Goal: Task Accomplishment & Management: Manage account settings

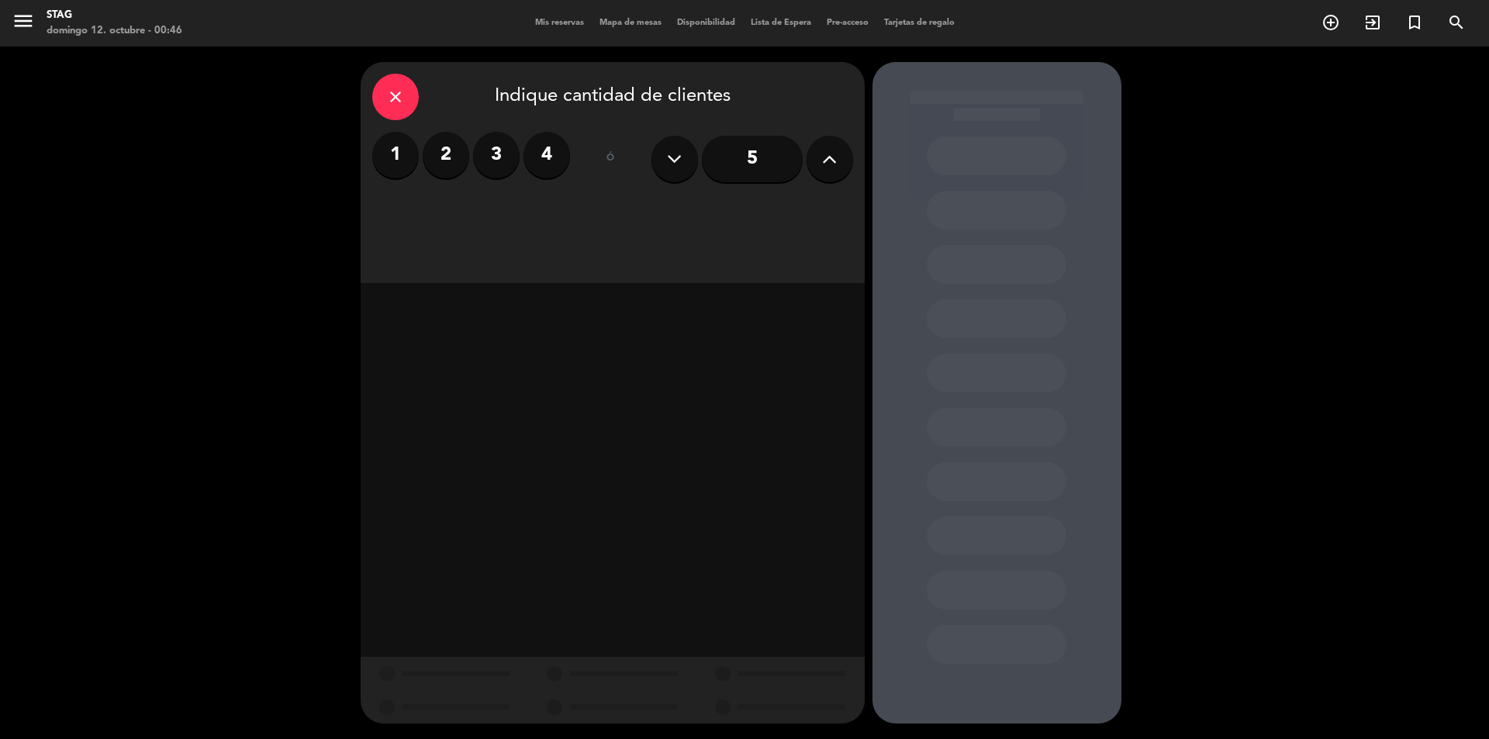
click at [555, 21] on span "Mis reservas" at bounding box center [559, 23] width 64 height 9
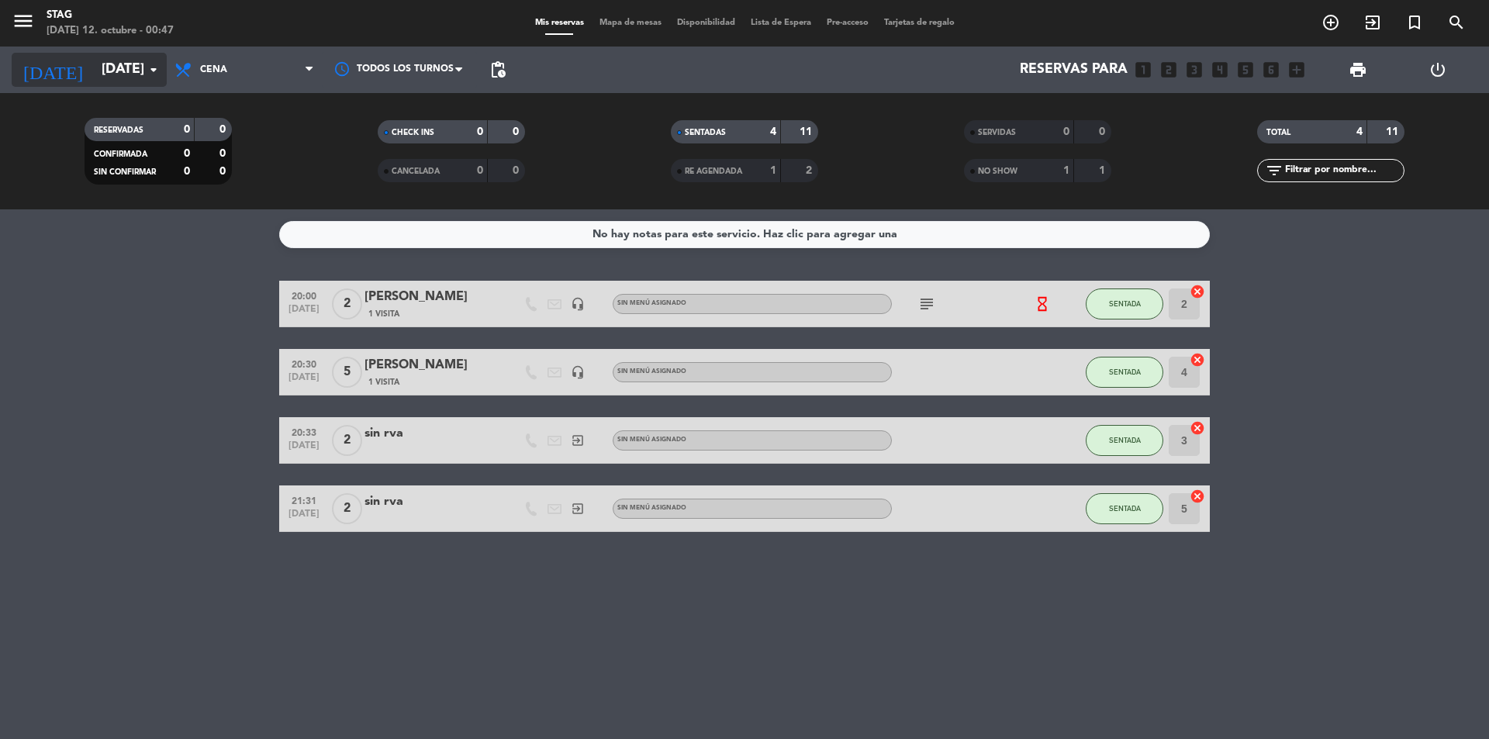
click at [33, 69] on icon "[DATE]" at bounding box center [53, 70] width 82 height 34
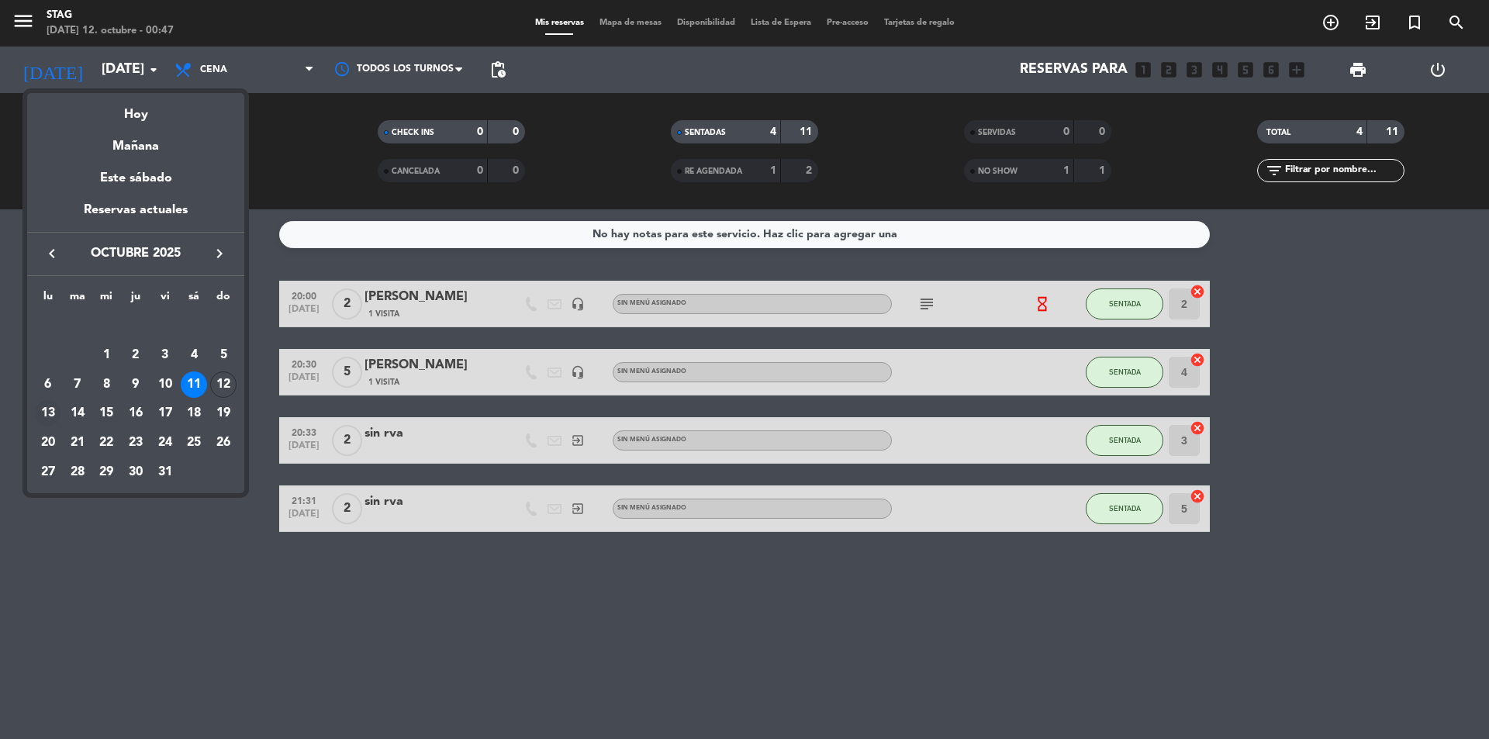
click at [50, 403] on div "13" at bounding box center [48, 413] width 26 height 26
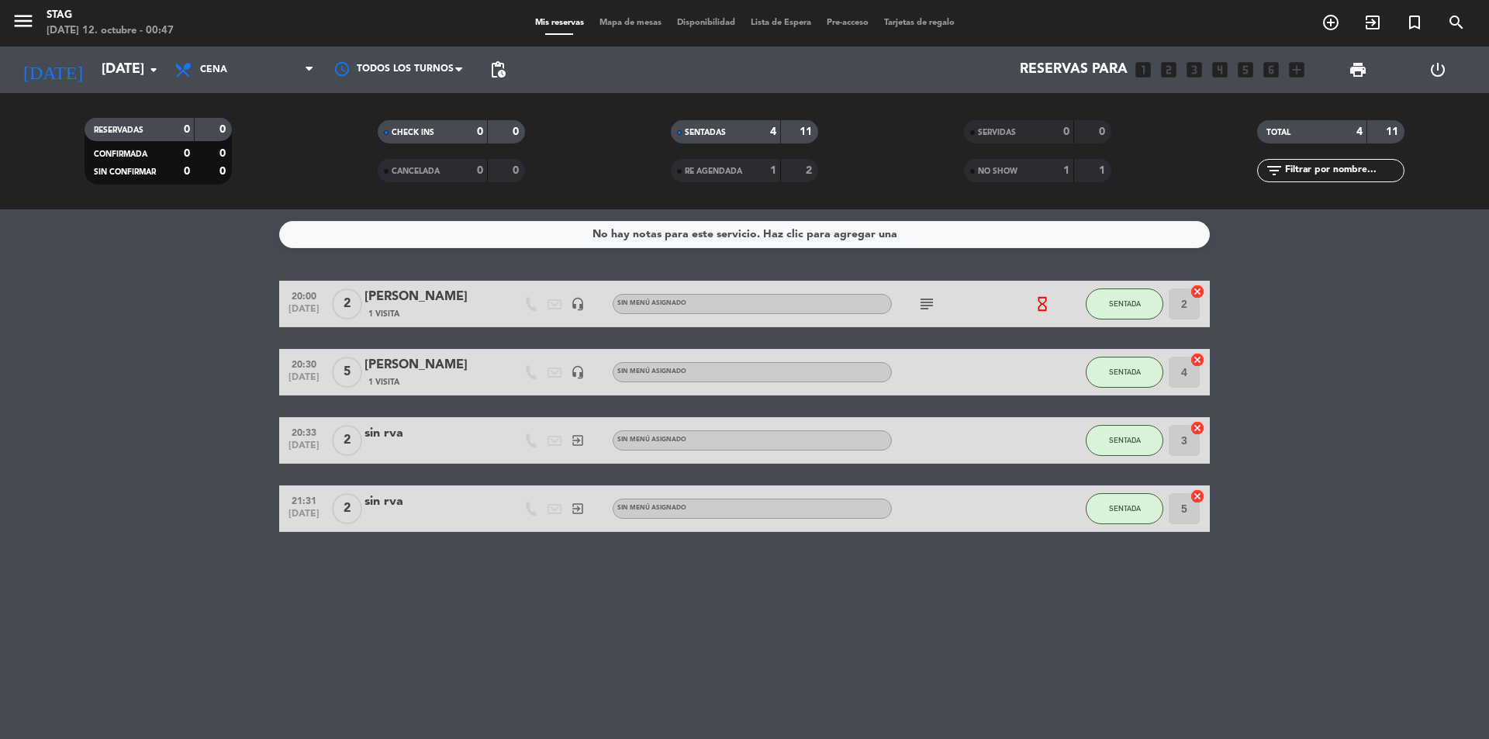
type input "[DATE]"
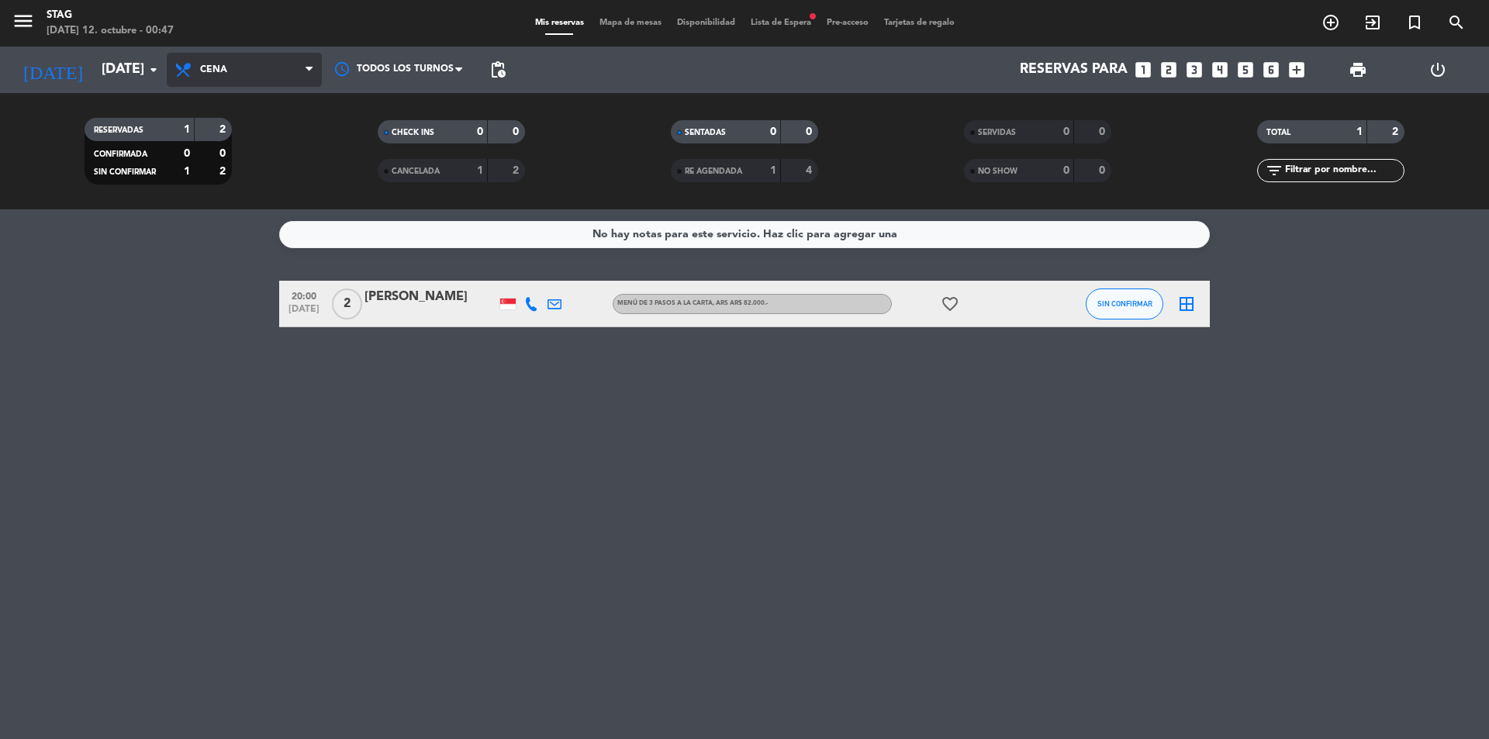
click at [246, 73] on span "Cena" at bounding box center [244, 70] width 155 height 34
click at [227, 206] on div "menu STAG [DATE] 12. octubre - 00:47 Mis reservas Mapa de mesas Disponibilidad …" at bounding box center [744, 104] width 1489 height 209
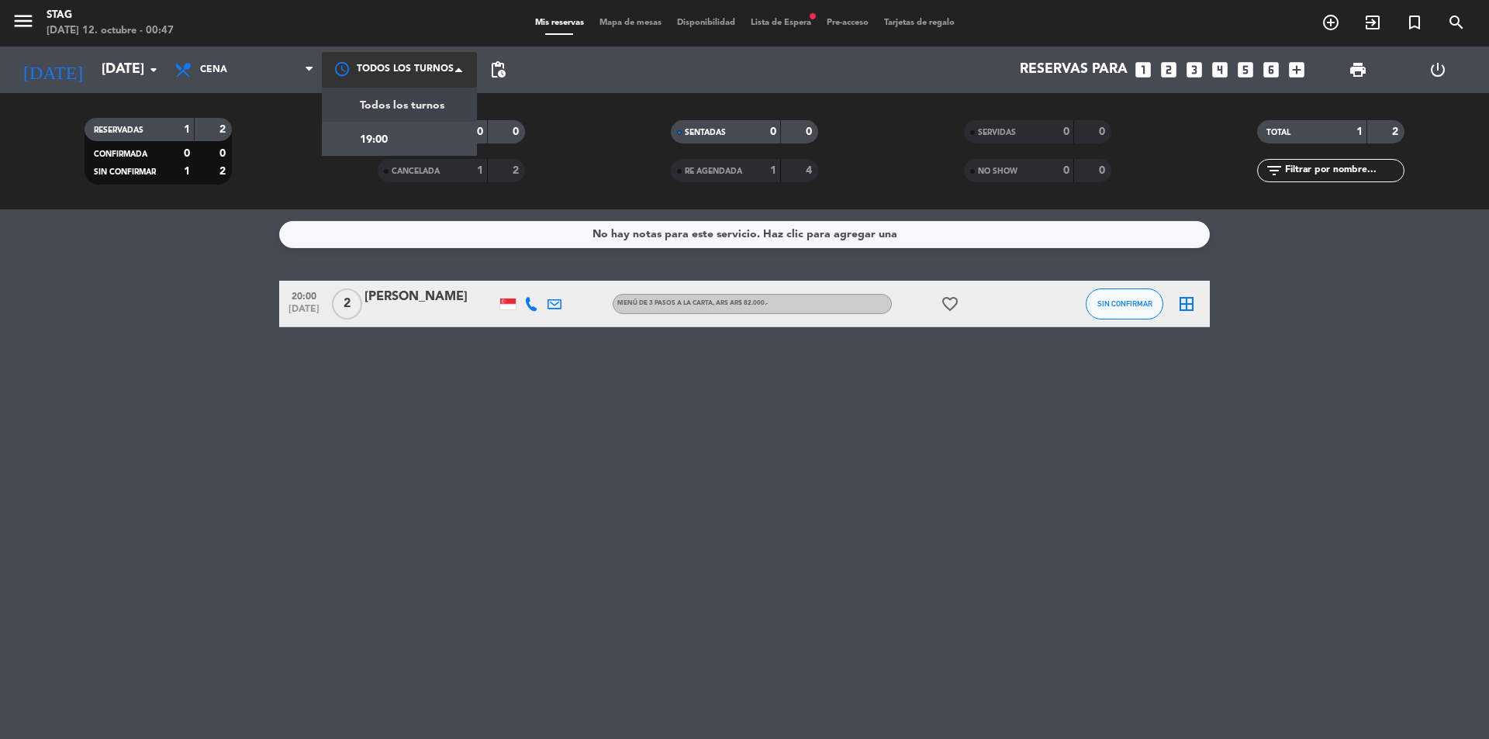
click at [400, 65] on div at bounding box center [399, 69] width 155 height 35
click at [660, 112] on div "SENTADAS 0 0 RE AGENDADA 1 4" at bounding box center [744, 151] width 293 height 85
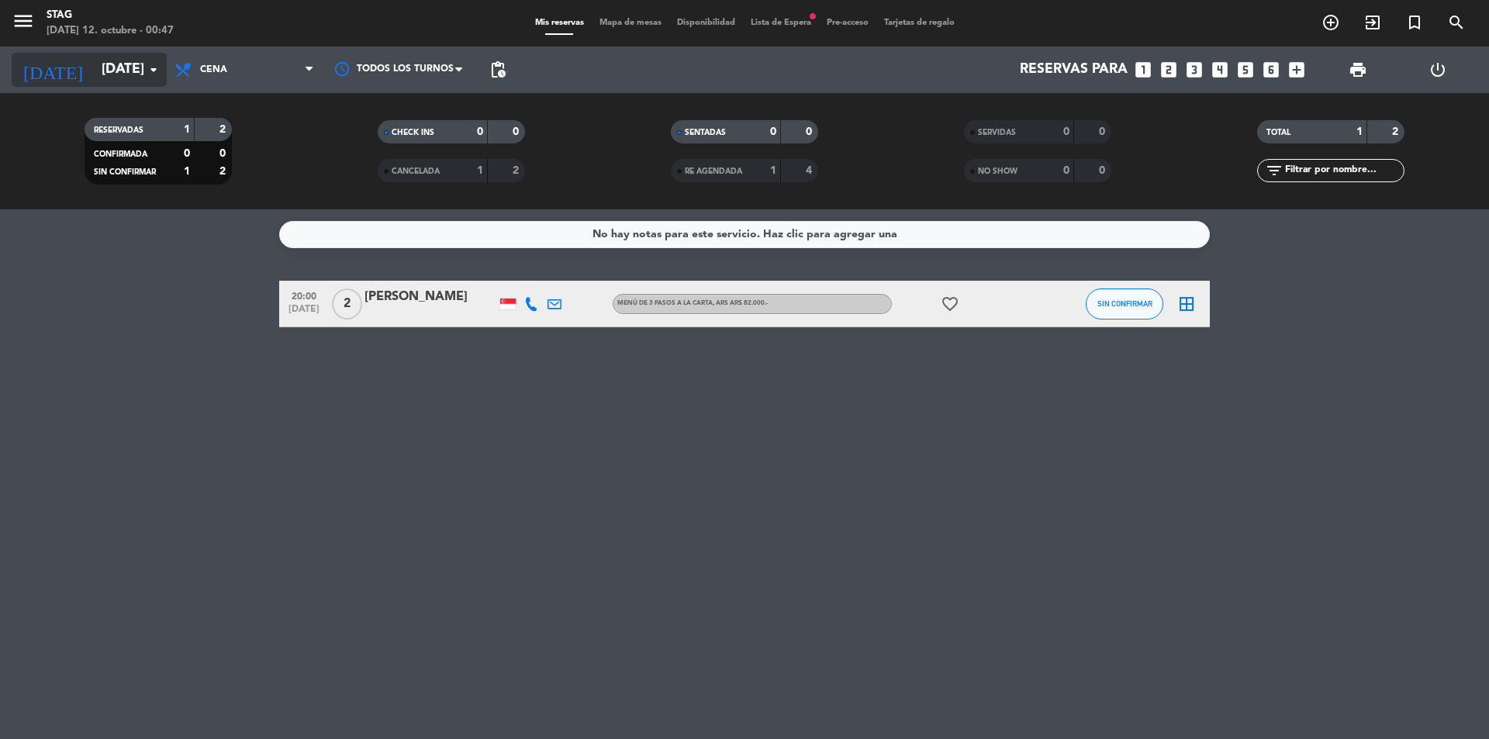
click at [27, 66] on icon "[DATE]" at bounding box center [53, 70] width 82 height 34
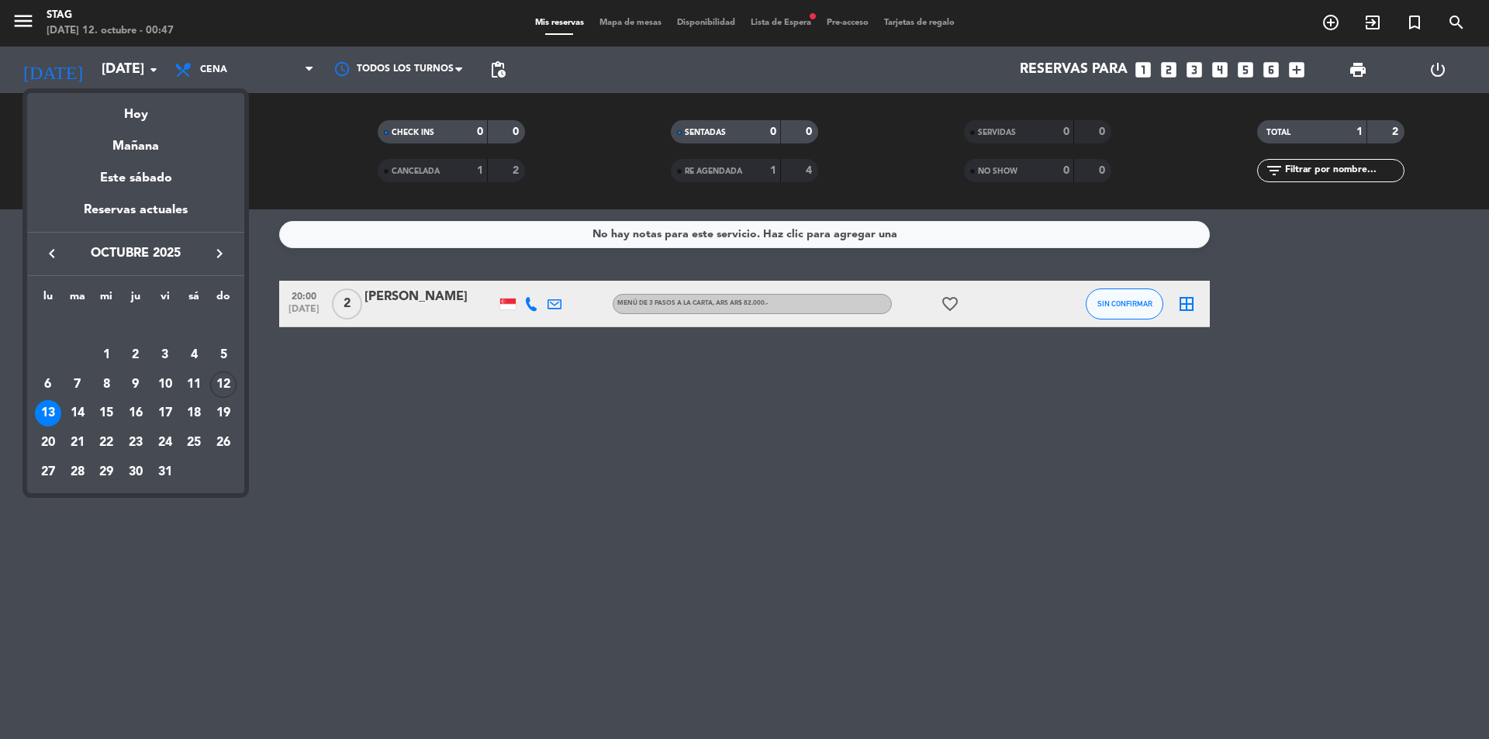
click at [948, 465] on div at bounding box center [744, 369] width 1489 height 739
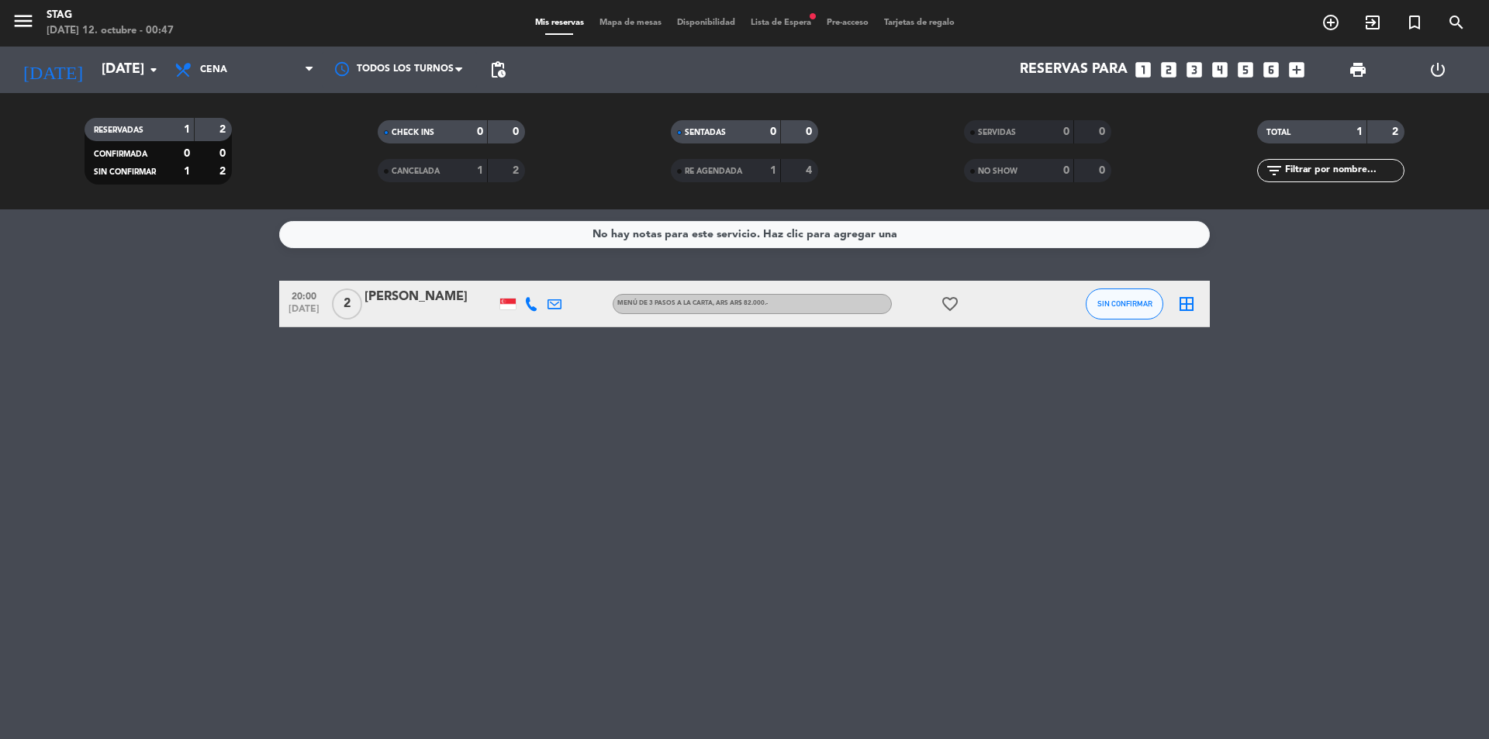
click at [1305, 168] on input "text" at bounding box center [1344, 170] width 120 height 17
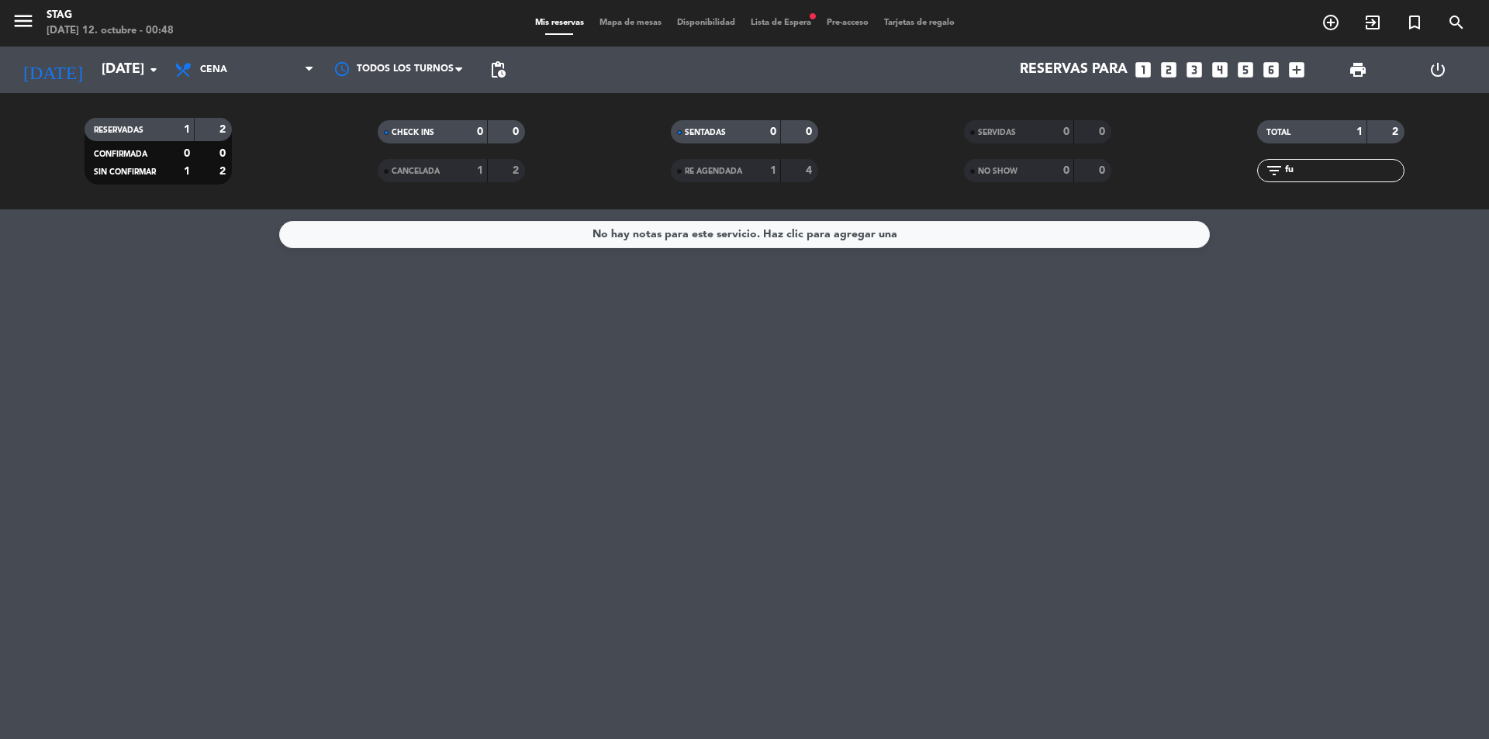
type input "fu"
click at [623, 22] on span "Mapa de mesas" at bounding box center [631, 23] width 78 height 9
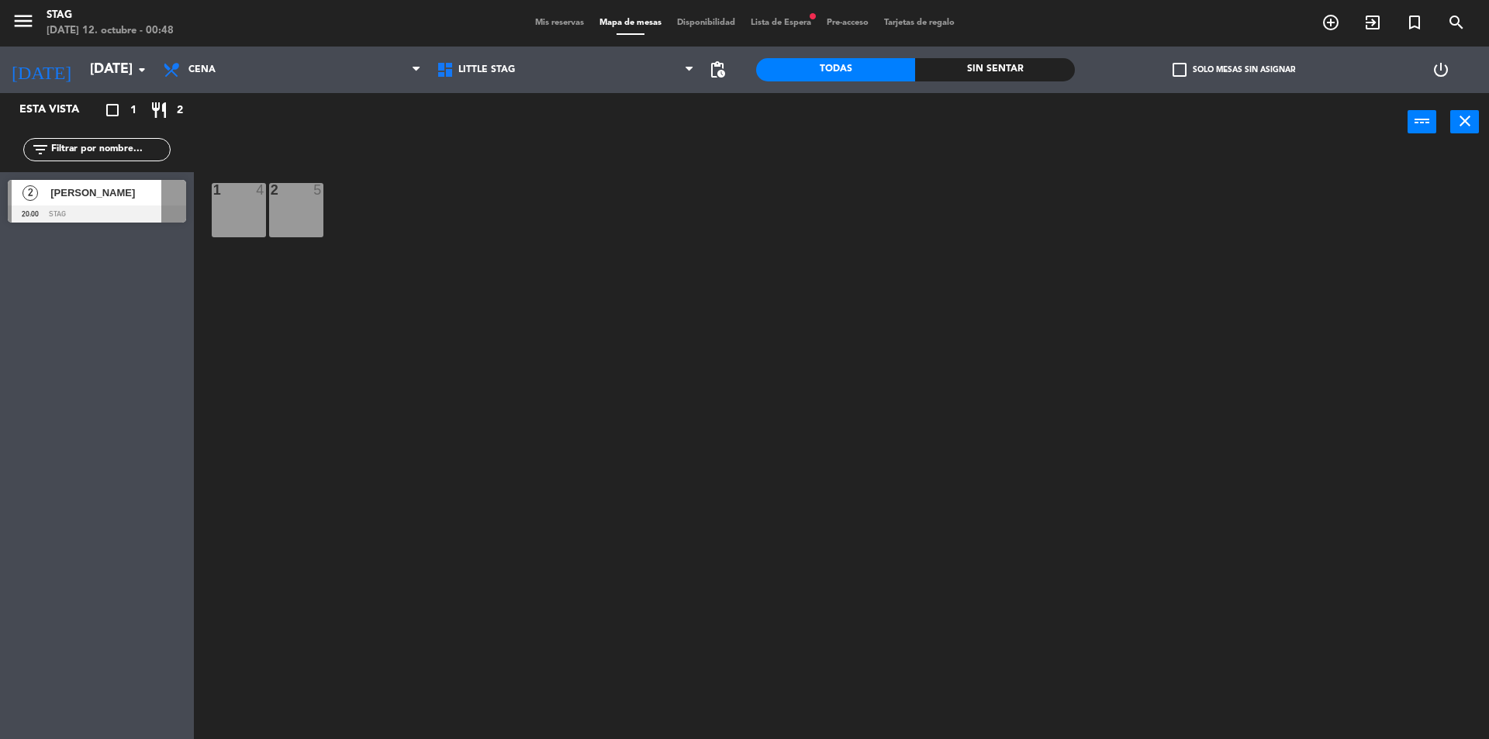
click at [687, 22] on span "Disponibilidad" at bounding box center [706, 23] width 74 height 9
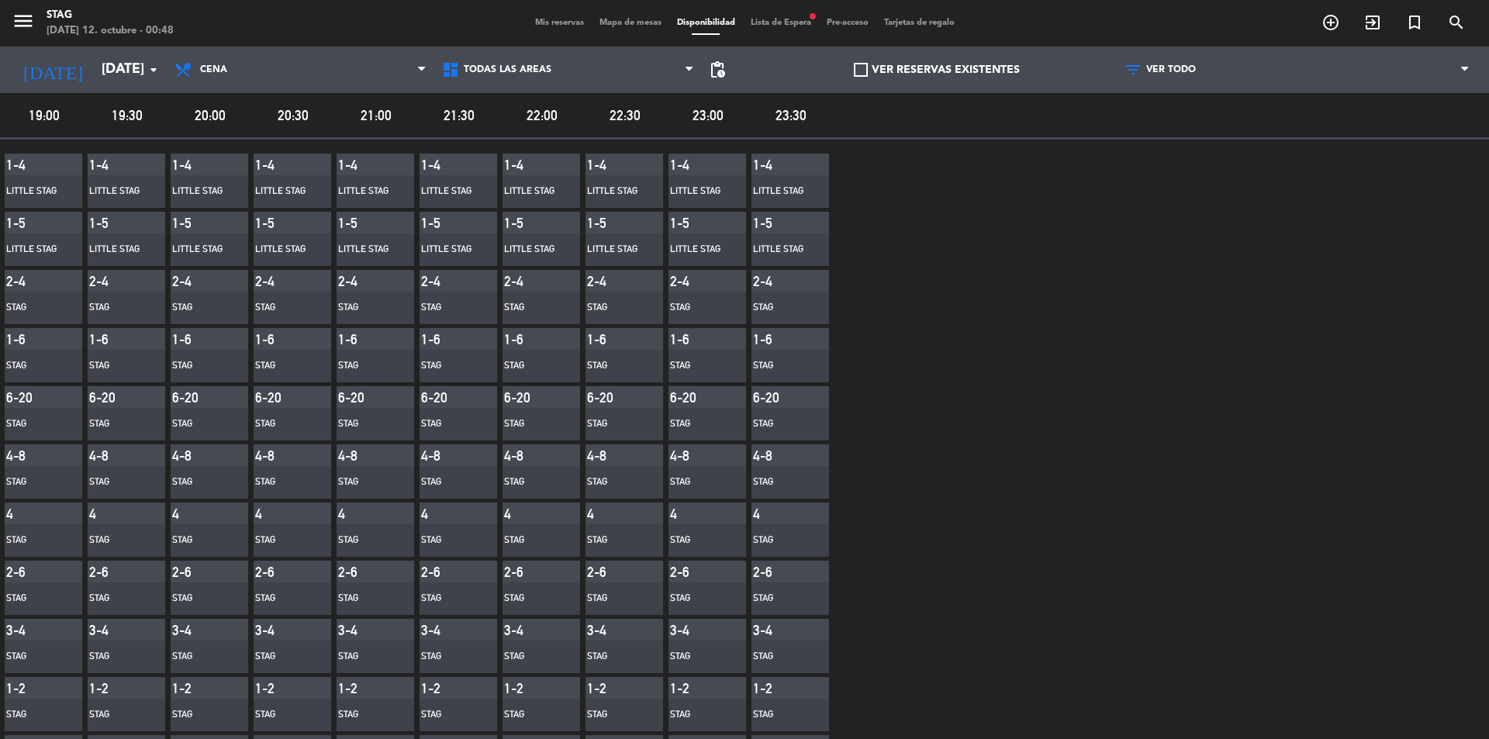
click at [776, 21] on span "Lista de Espera fiber_manual_record" at bounding box center [781, 23] width 76 height 9
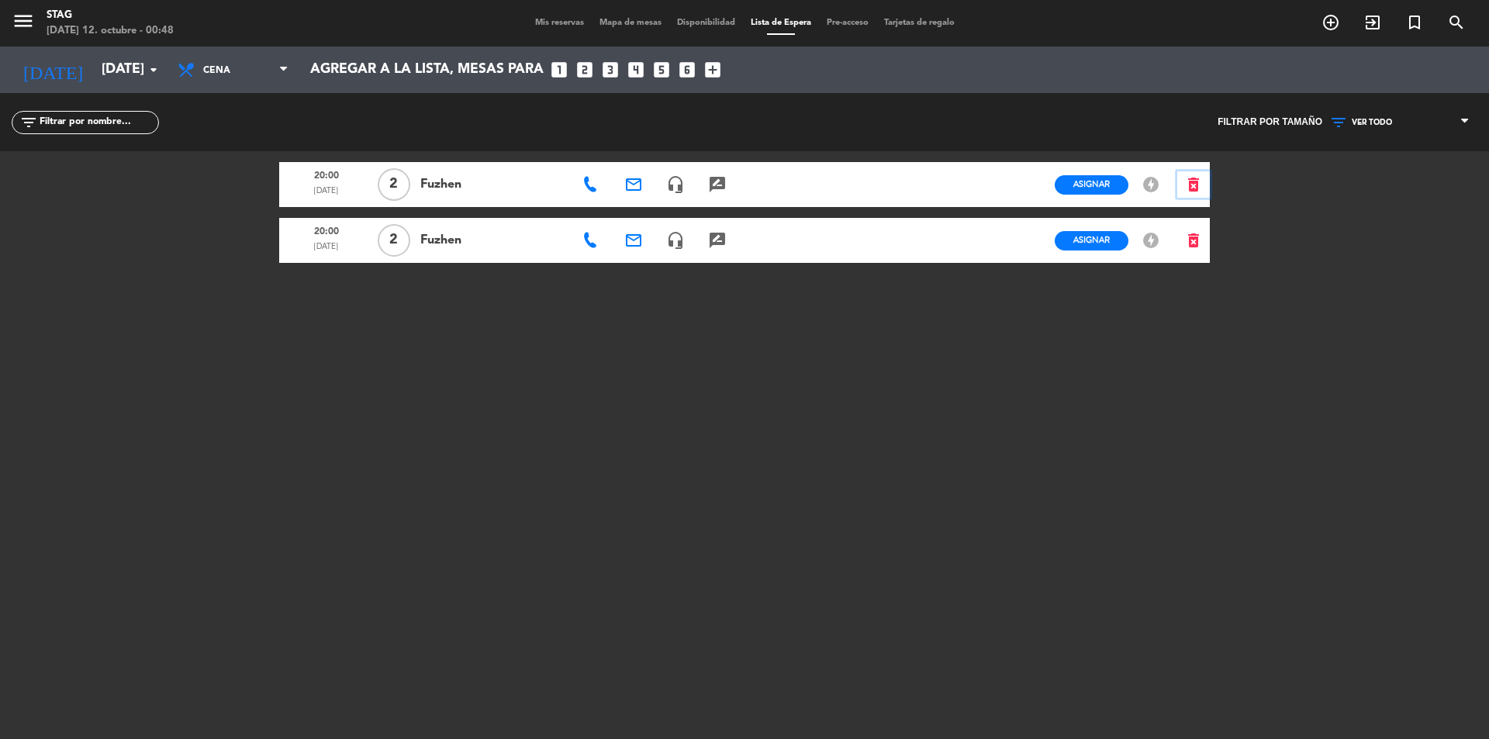
click at [1196, 175] on icon "delete_forever" at bounding box center [1193, 184] width 19 height 19
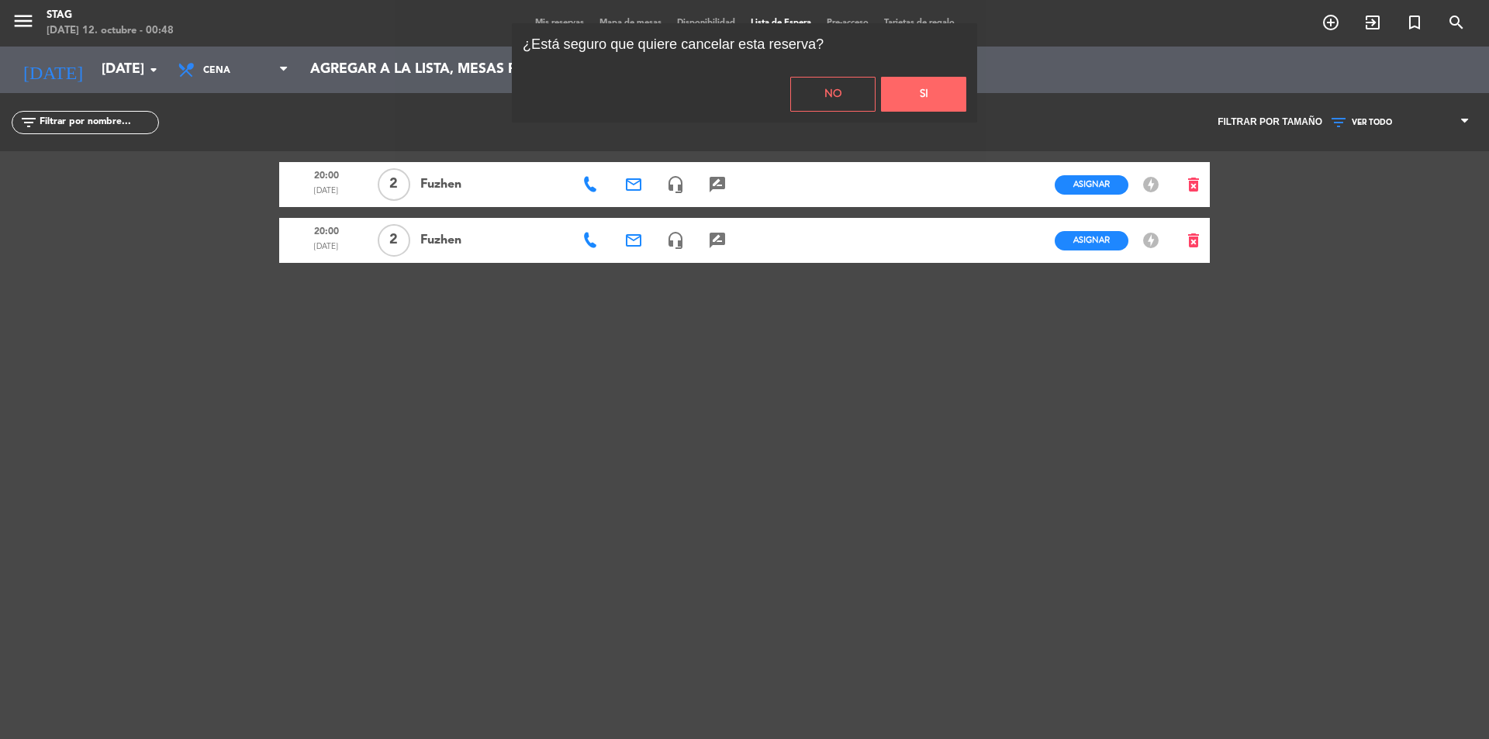
click at [912, 90] on button "Si" at bounding box center [923, 94] width 85 height 35
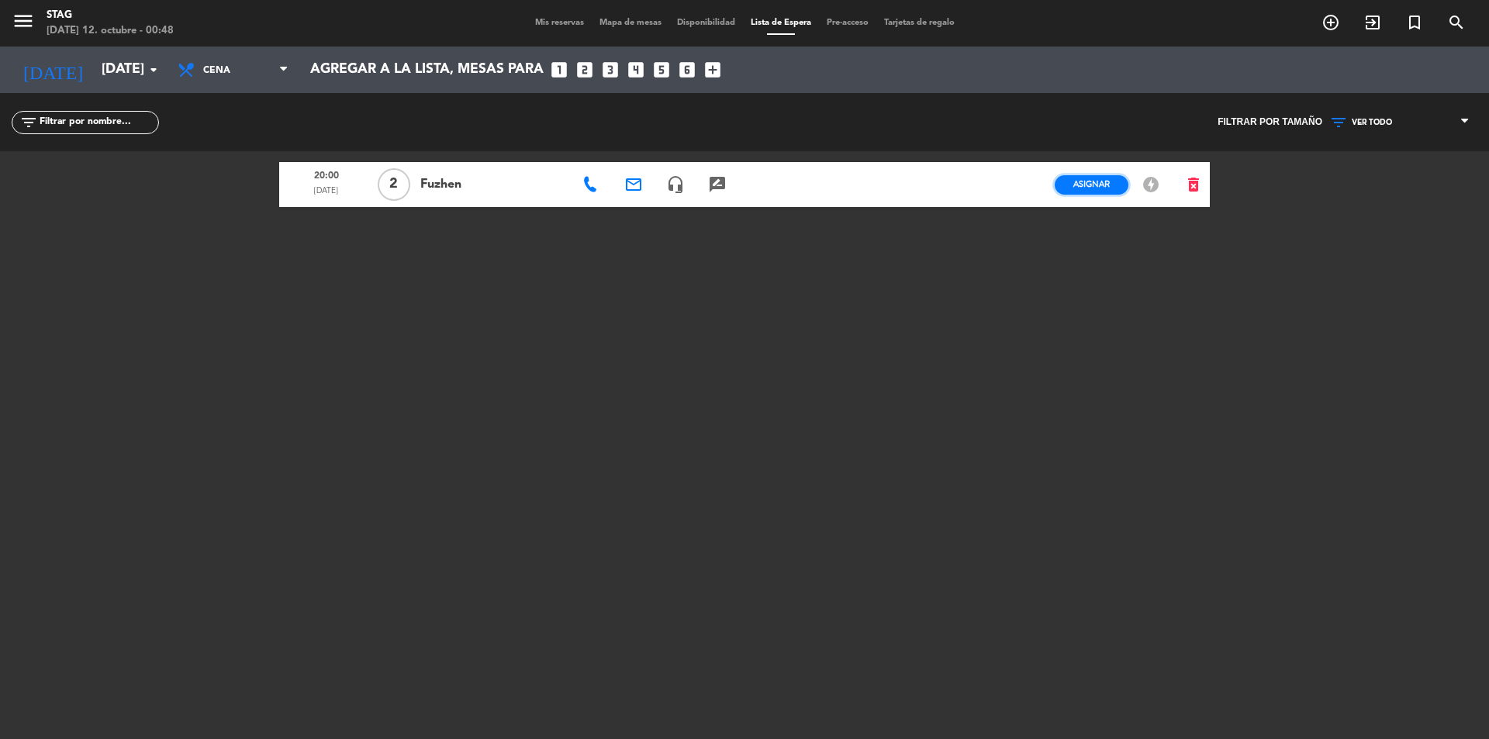
click at [1087, 177] on button "Asignar" at bounding box center [1092, 184] width 74 height 19
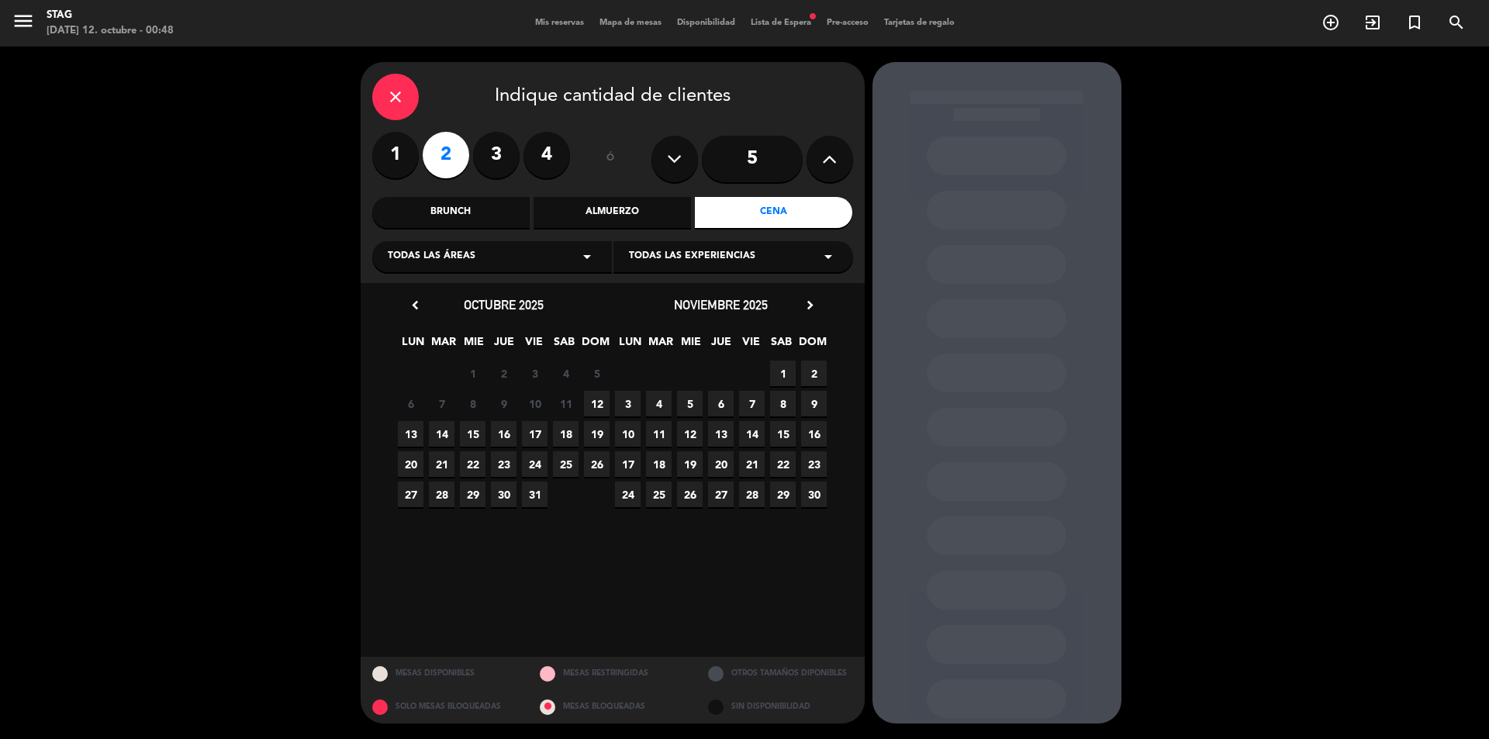
click at [534, 252] on div "Todas las áreas arrow_drop_down" at bounding box center [492, 256] width 240 height 31
click at [406, 291] on div "Little Stag" at bounding box center [492, 296] width 209 height 16
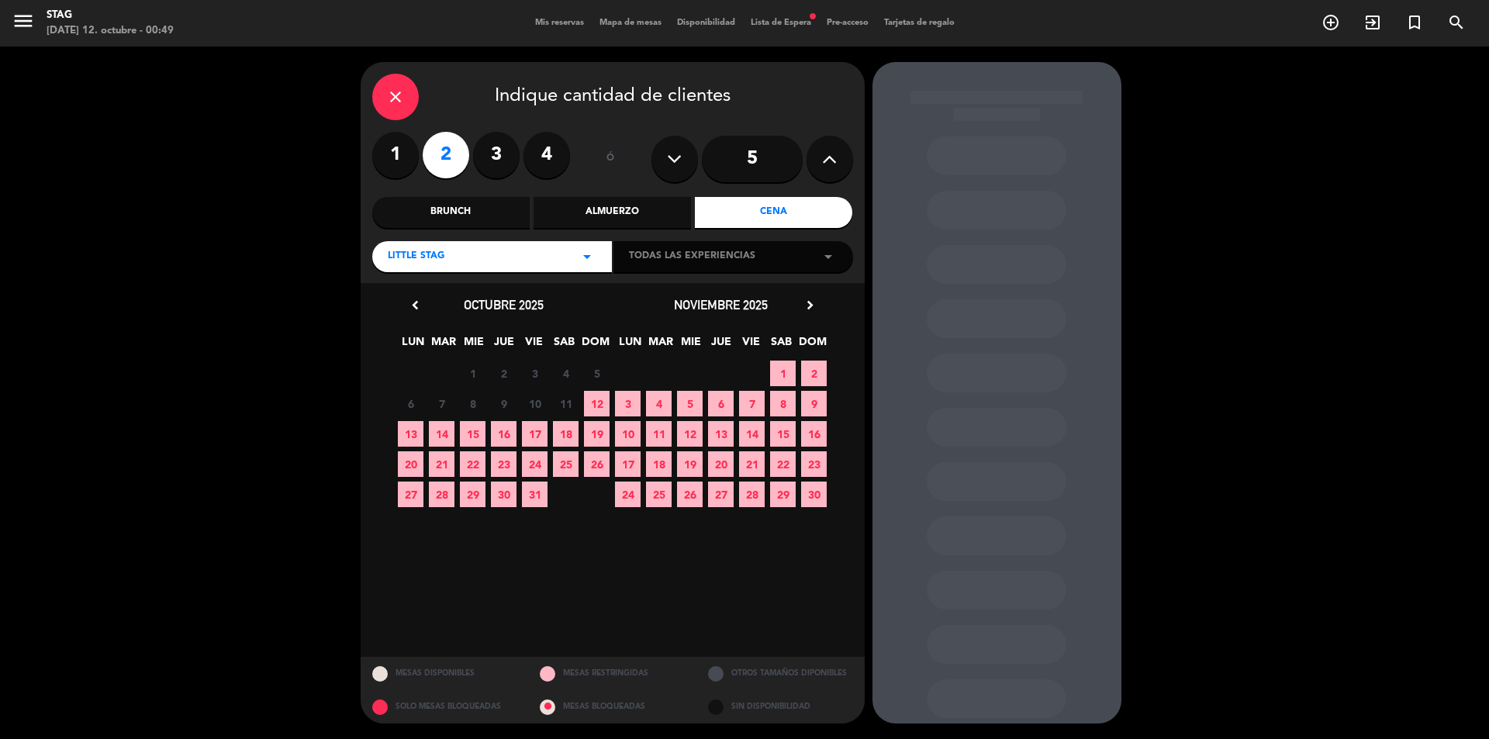
click at [409, 430] on span "13" at bounding box center [411, 434] width 26 height 26
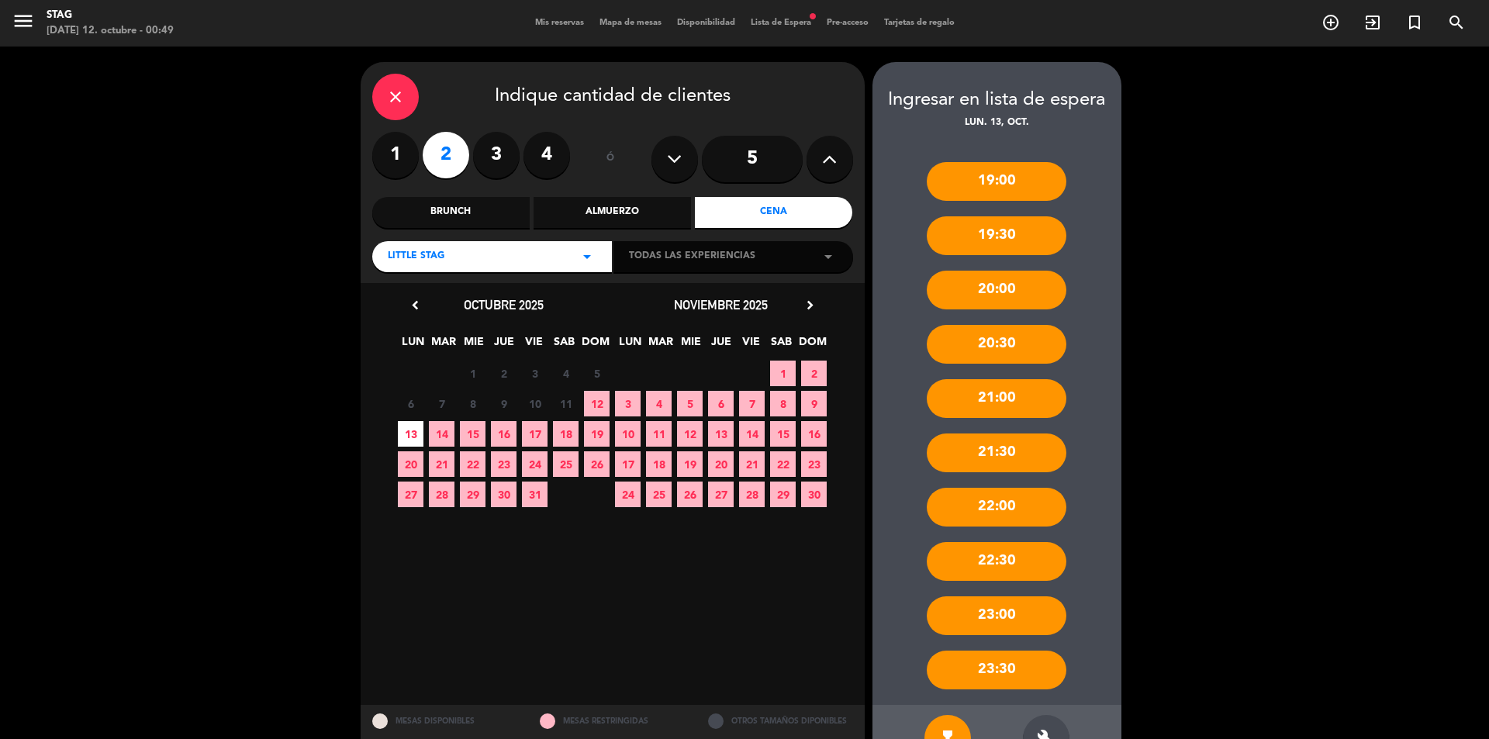
click at [965, 283] on div "20:00" at bounding box center [997, 290] width 140 height 39
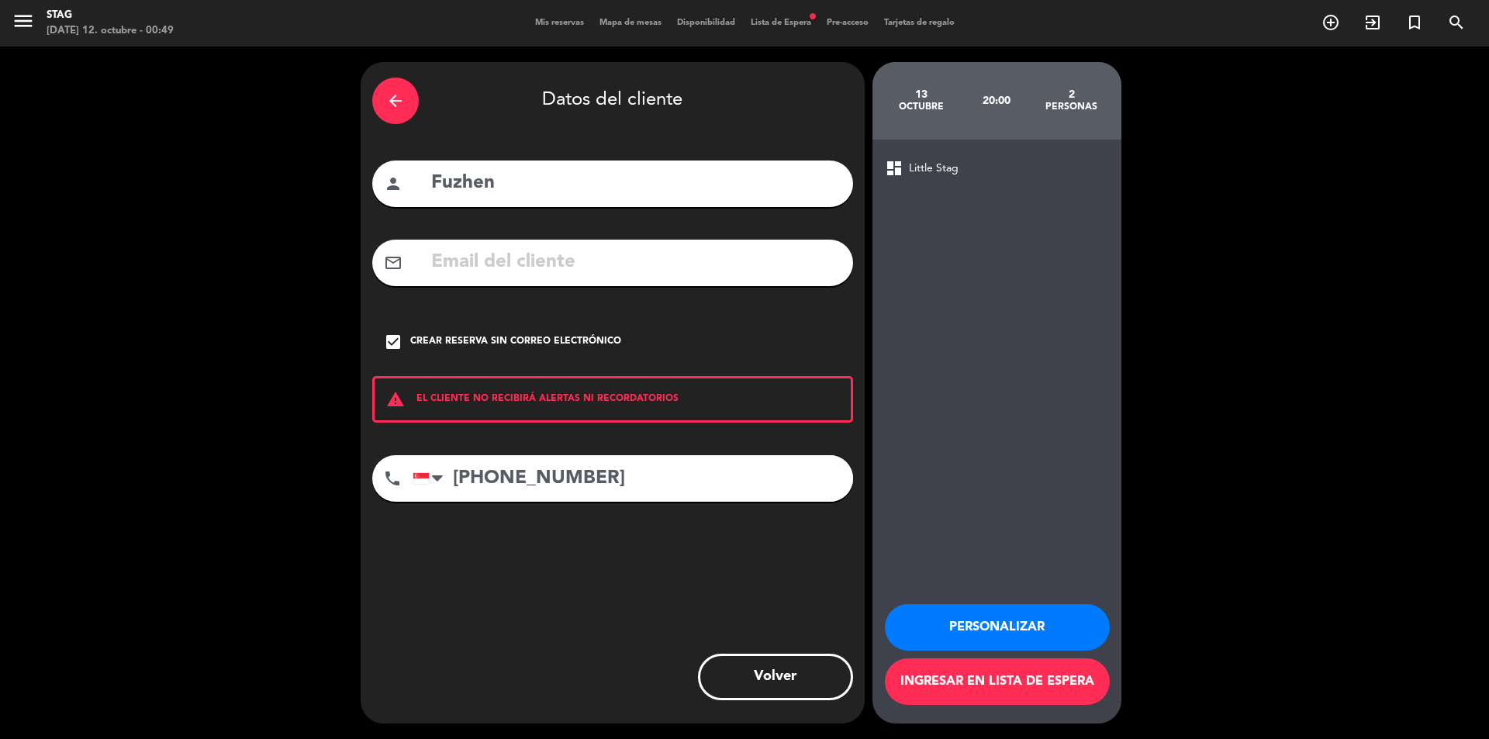
click at [946, 619] on button "Personalizar" at bounding box center [997, 627] width 225 height 47
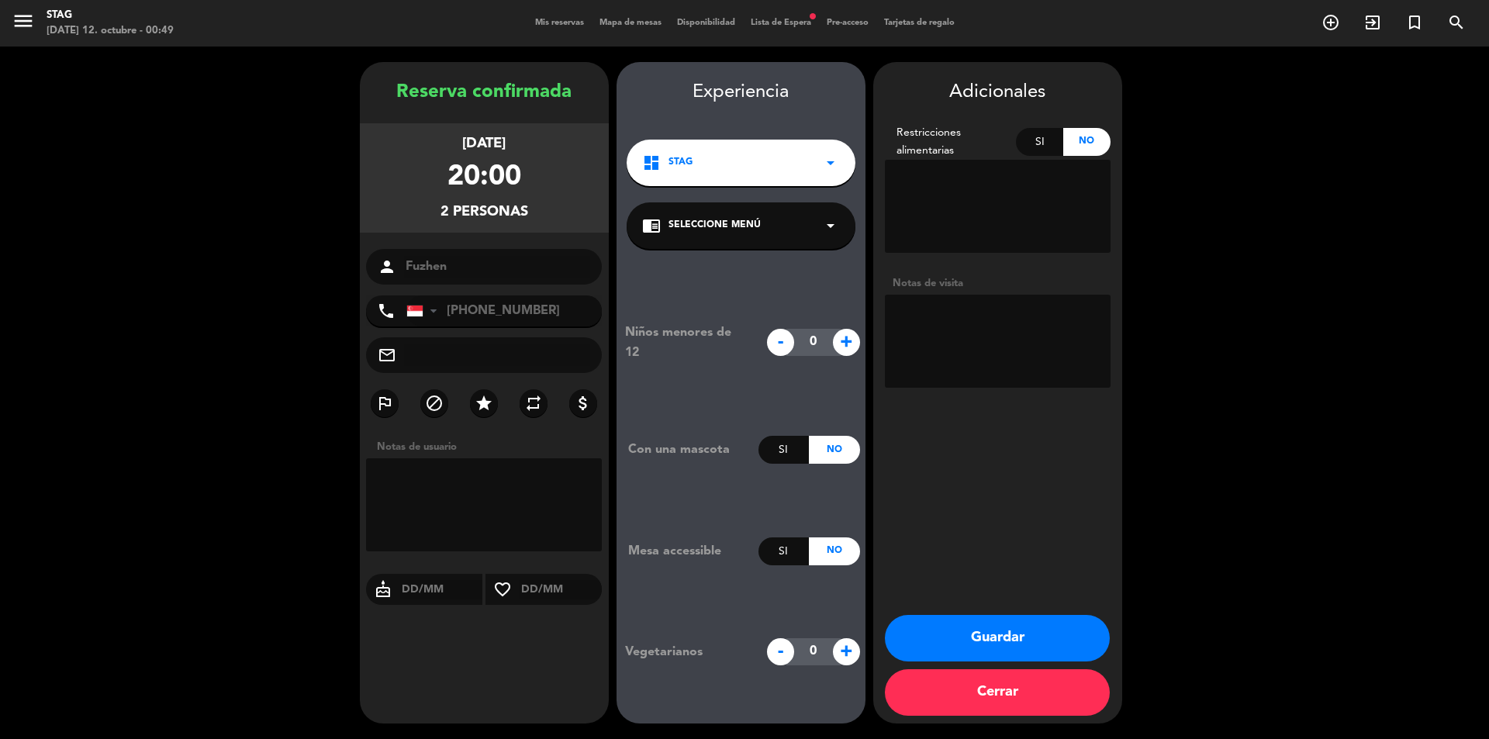
click at [960, 643] on button "Guardar" at bounding box center [997, 638] width 225 height 47
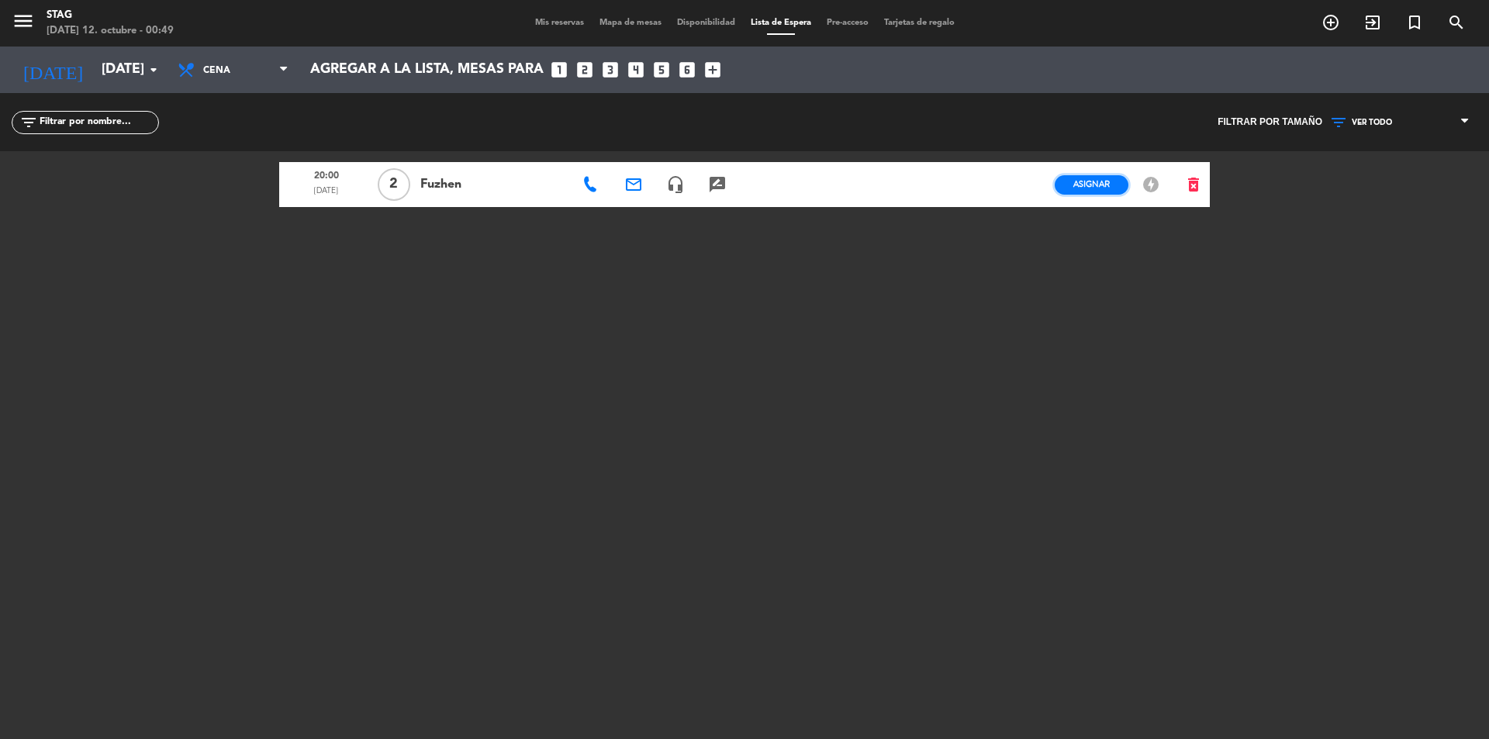
click at [1076, 187] on span "Asignar" at bounding box center [1091, 184] width 36 height 12
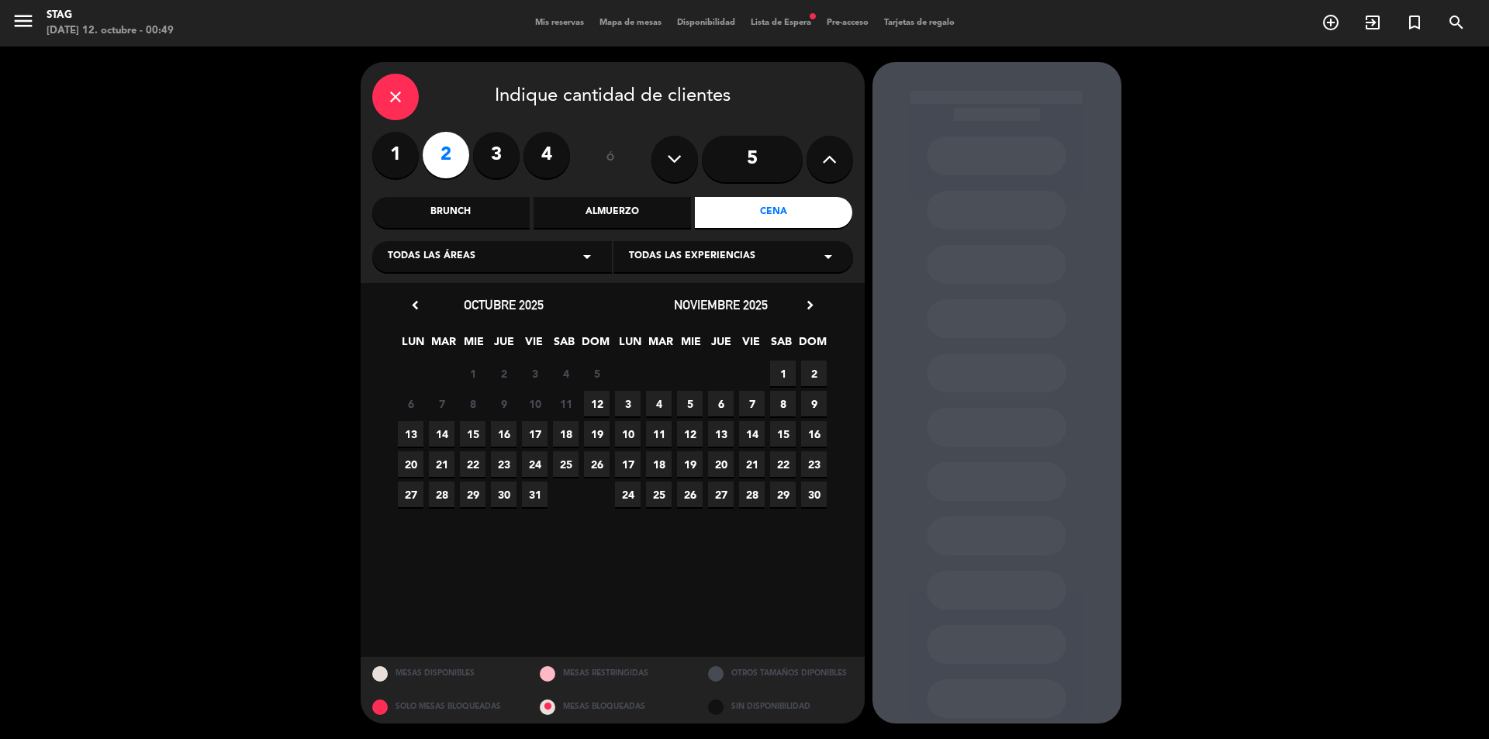
click at [749, 252] on span "Todas las experiencias" at bounding box center [692, 257] width 126 height 16
click at [212, 267] on div "close Indique cantidad de clientes 1 2 3 4 ó 5 Brunch Almuerzo Cena Todas las á…" at bounding box center [744, 393] width 1489 height 693
click at [422, 92] on div "close Indique cantidad de clientes" at bounding box center [612, 97] width 481 height 47
click at [400, 99] on icon "close" at bounding box center [395, 97] width 19 height 19
